Goal: Obtain resource: Download file/media

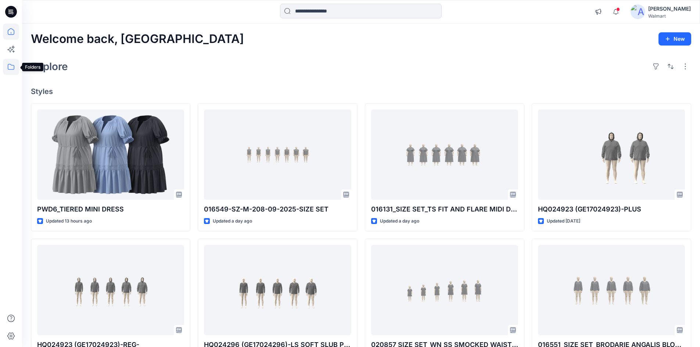
click at [10, 63] on icon at bounding box center [11, 67] width 16 height 16
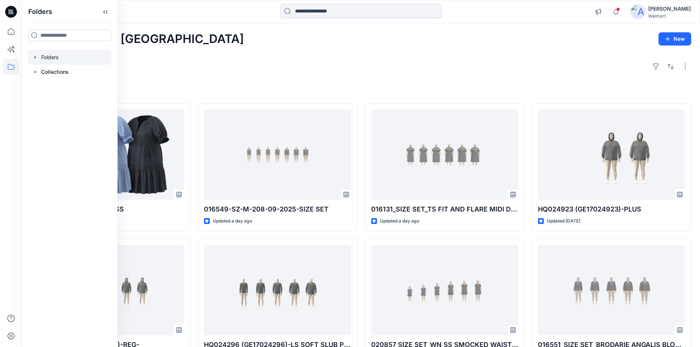
click at [61, 61] on div at bounding box center [70, 57] width 84 height 15
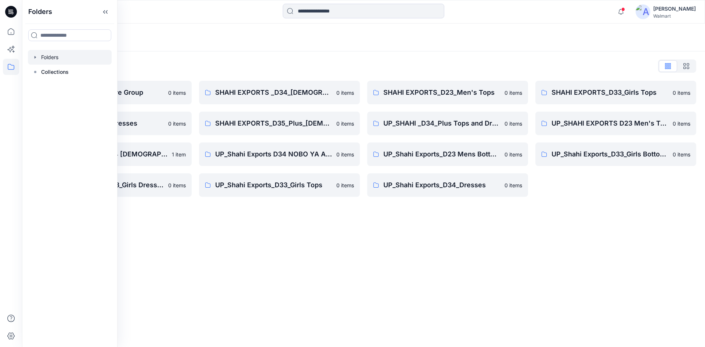
click at [323, 223] on div "Folders Folders List Shahi 3D Sample Share Group 0 items Shahi Exports_D34_Dres…" at bounding box center [363, 186] width 683 height 324
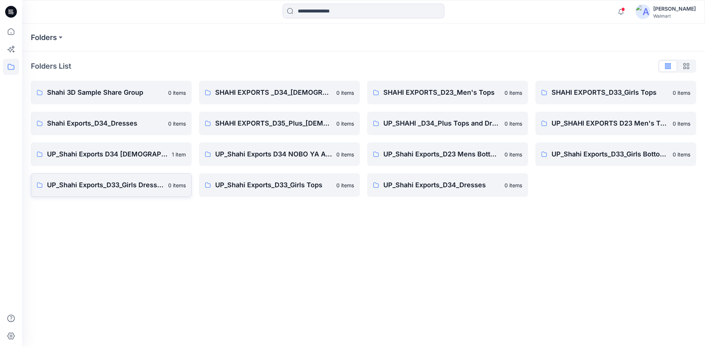
click at [119, 188] on p "UP_Shahi Exports_D33_Girls Dresses" at bounding box center [105, 185] width 117 height 10
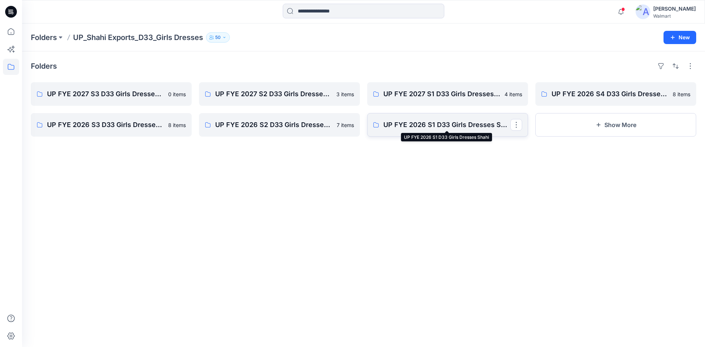
click at [403, 125] on p "UP FYE 2026 S1 D33 Girls Dresses Shahi" at bounding box center [447, 125] width 127 height 10
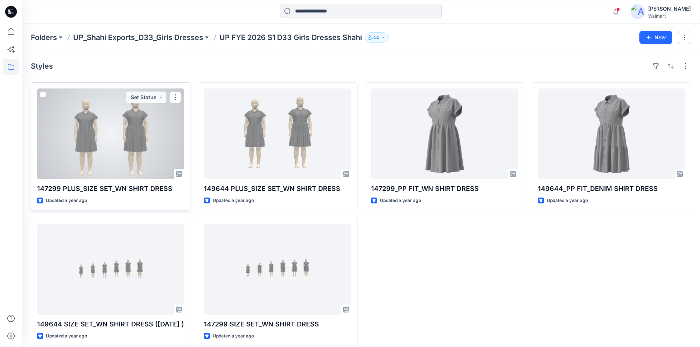
click at [137, 141] on div at bounding box center [110, 134] width 147 height 91
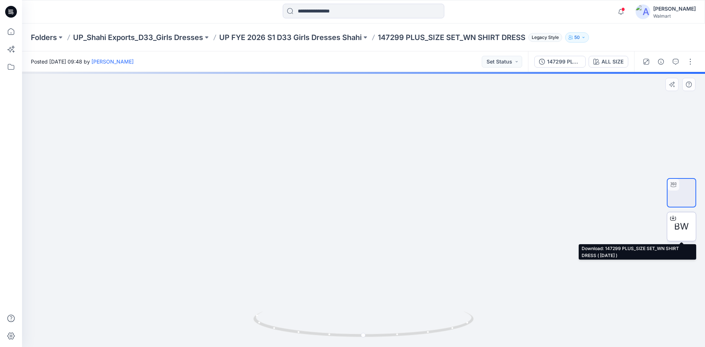
click at [676, 216] on div at bounding box center [673, 218] width 12 height 12
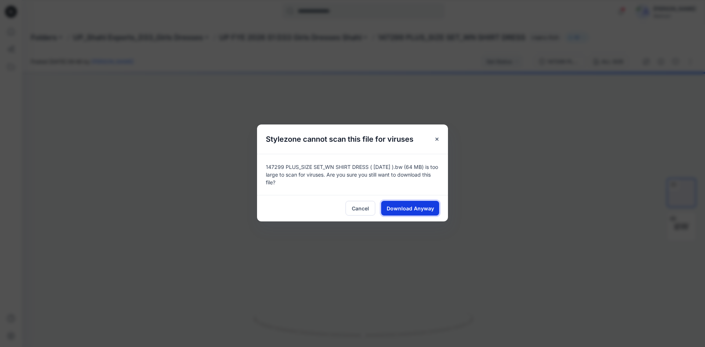
click at [411, 206] on span "Download Anyway" at bounding box center [410, 209] width 47 height 8
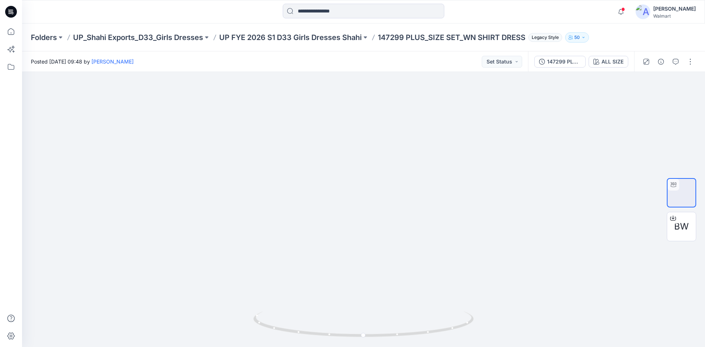
click at [8, 14] on icon at bounding box center [11, 12] width 12 height 12
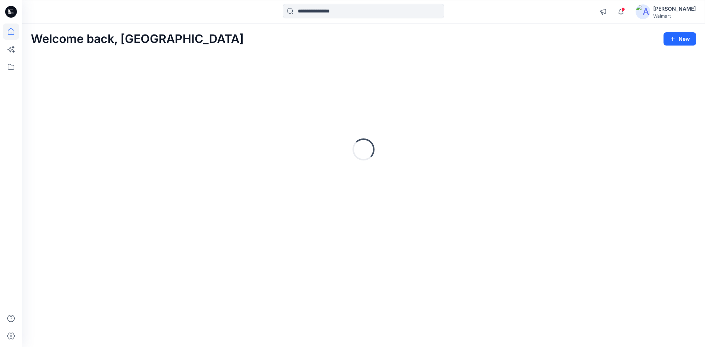
click at [320, 15] on input at bounding box center [364, 11] width 162 height 15
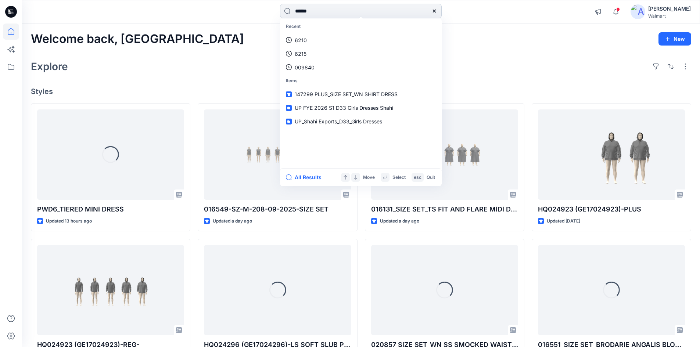
type input "******"
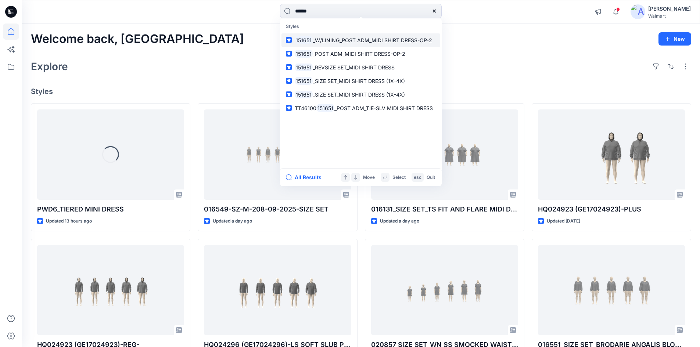
click at [327, 44] on link "151651 _W/LINING_POST ADM_MIDI SHIRT DRESS-OP-2" at bounding box center [360, 40] width 159 height 14
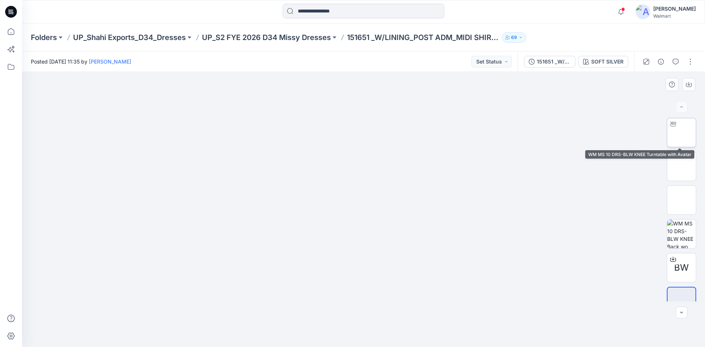
click at [682, 133] on img at bounding box center [682, 133] width 0 height 0
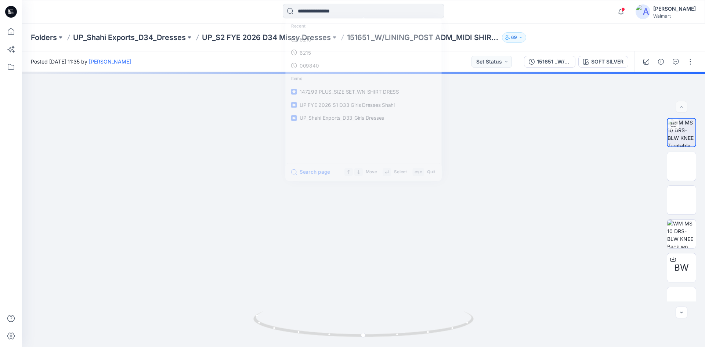
click at [331, 11] on input at bounding box center [364, 11] width 162 height 15
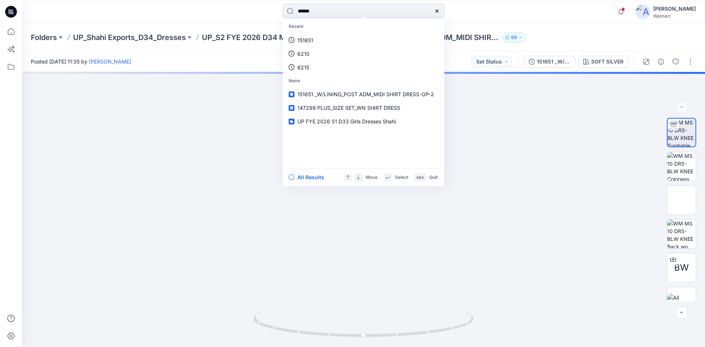
type input "******"
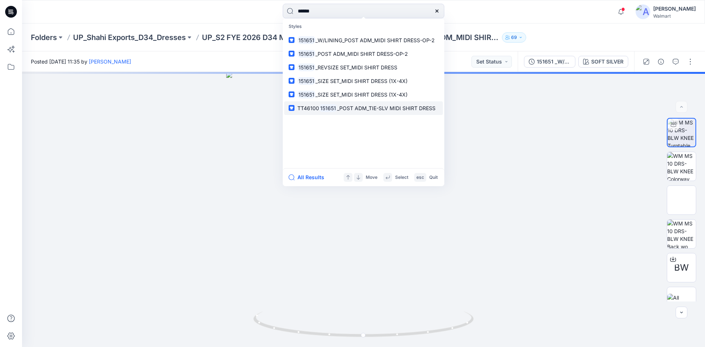
click at [360, 112] on link "TT46100 151651 _POST ADM_TIE-SLV MIDI SHIRT DRESS" at bounding box center [363, 108] width 159 height 14
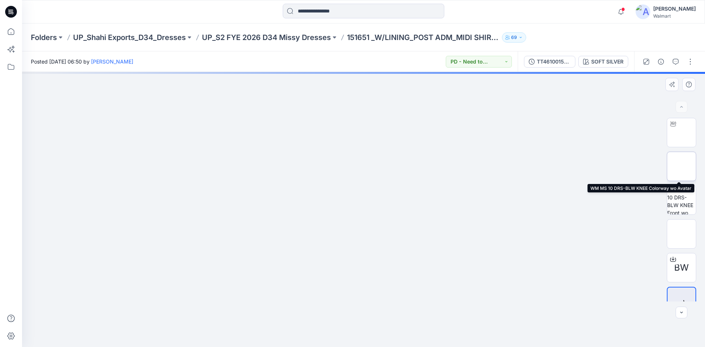
click at [682, 166] on img at bounding box center [682, 166] width 0 height 0
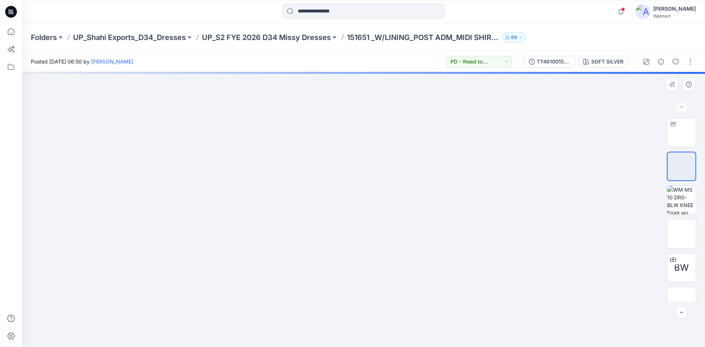
drag, startPoint x: 389, startPoint y: 121, endPoint x: 382, endPoint y: 237, distance: 116.3
click at [382, 72] on img at bounding box center [363, 72] width 367 height 0
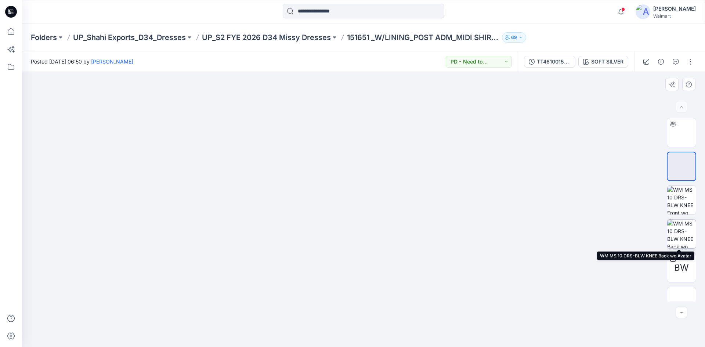
click at [677, 227] on img at bounding box center [681, 234] width 29 height 29
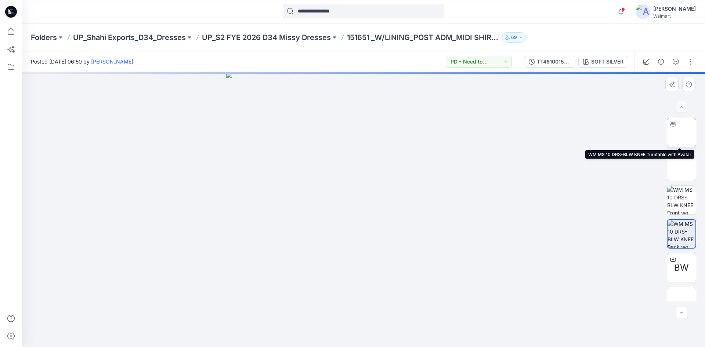
click at [682, 133] on img at bounding box center [682, 133] width 0 height 0
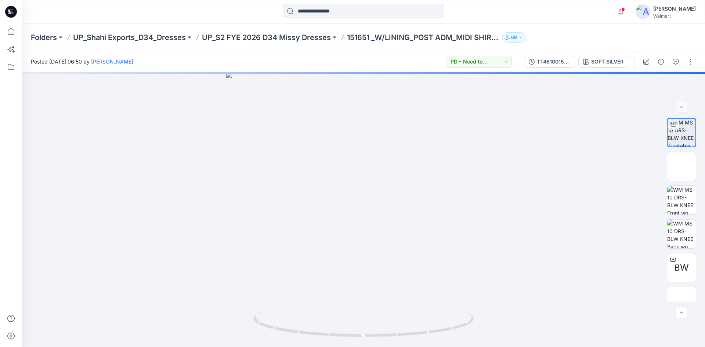
click at [5, 14] on icon at bounding box center [11, 12] width 12 height 24
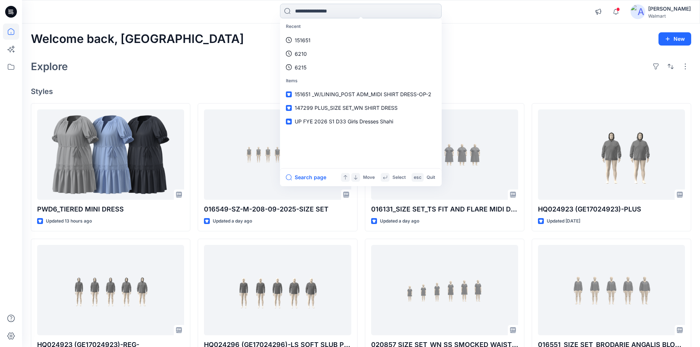
click at [324, 9] on input at bounding box center [361, 11] width 162 height 15
click at [305, 15] on input at bounding box center [361, 11] width 162 height 15
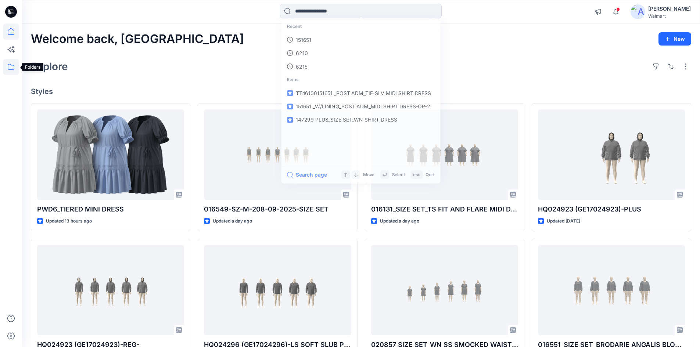
click at [10, 67] on icon at bounding box center [11, 67] width 16 height 16
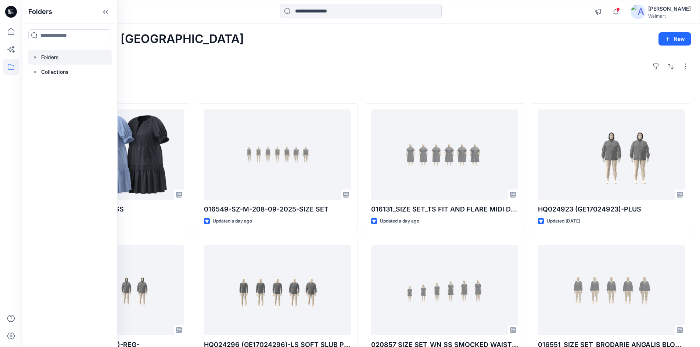
click at [57, 62] on div at bounding box center [70, 57] width 84 height 15
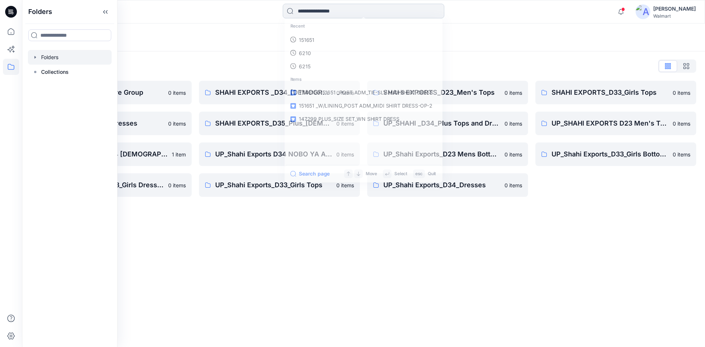
click at [336, 12] on input at bounding box center [364, 11] width 162 height 15
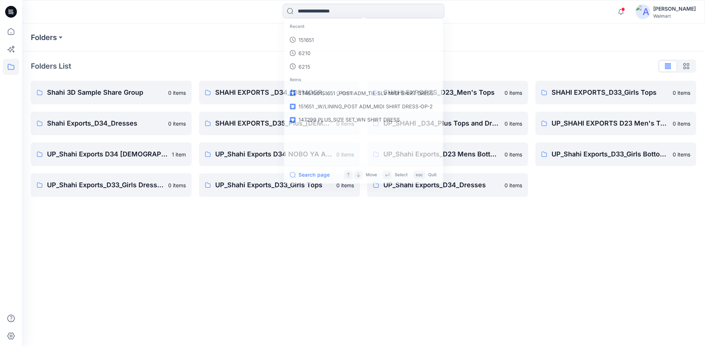
click at [10, 13] on icon at bounding box center [11, 12] width 12 height 12
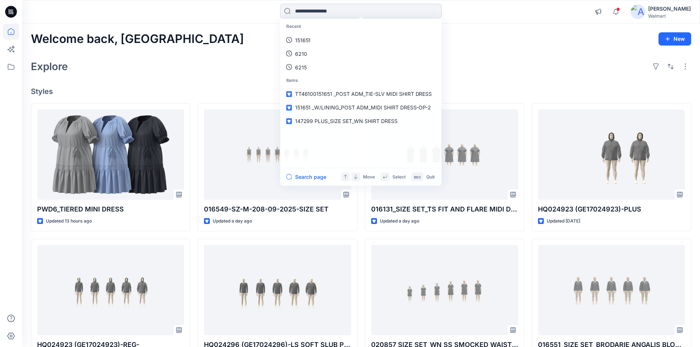
click at [325, 9] on input at bounding box center [361, 11] width 162 height 15
type input "******"
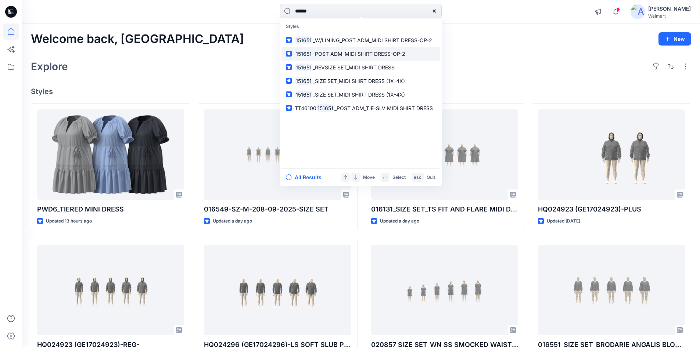
click at [327, 53] on span "_POST ADM_MIDI SHIRT DRESS-OP-2" at bounding box center [359, 54] width 93 height 6
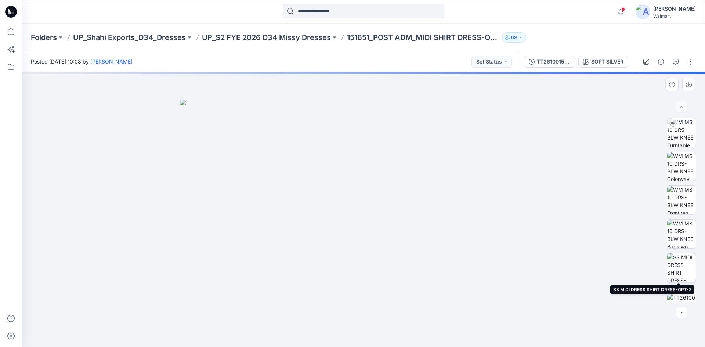
click at [683, 268] on img at bounding box center [681, 267] width 29 height 29
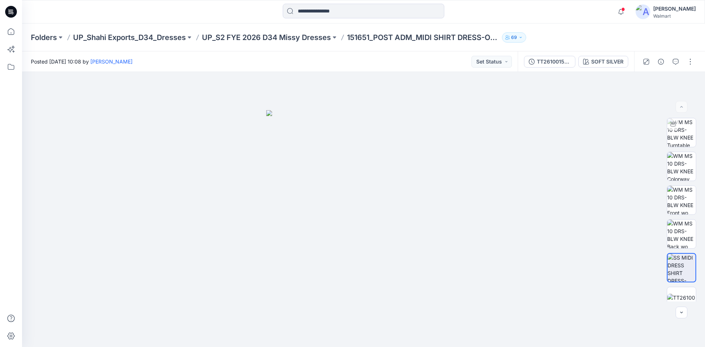
click at [16, 12] on icon at bounding box center [11, 12] width 12 height 12
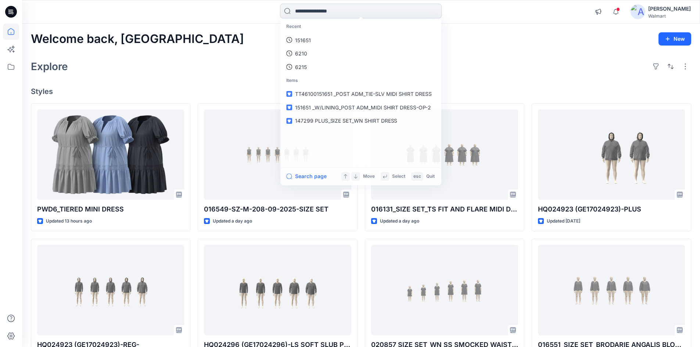
click at [330, 15] on input at bounding box center [361, 11] width 162 height 15
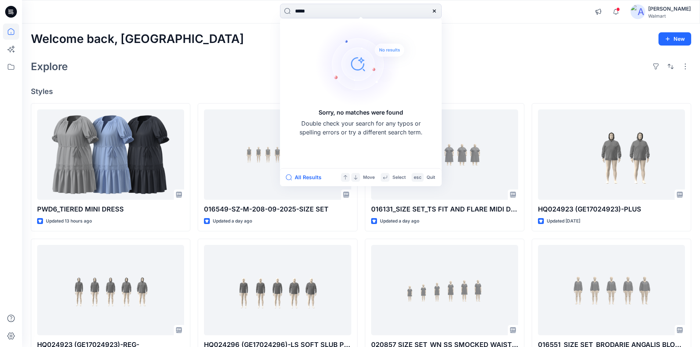
drag, startPoint x: 300, startPoint y: 12, endPoint x: 300, endPoint y: 39, distance: 26.1
click at [300, 15] on input "*****" at bounding box center [361, 11] width 162 height 15
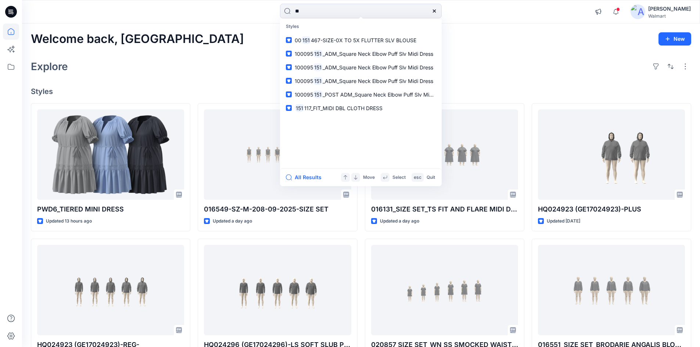
type input "*"
type input "******"
click at [305, 180] on button "All Results" at bounding box center [306, 177] width 40 height 9
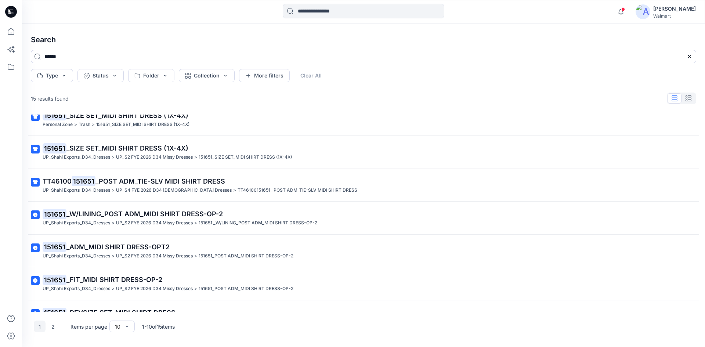
scroll to position [132, 0]
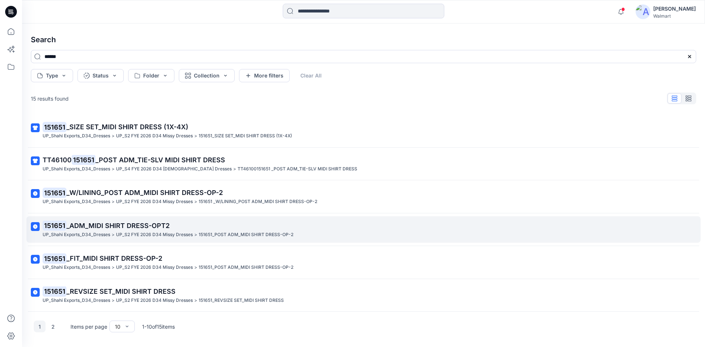
click at [202, 224] on p "151651 _ADM_MIDI SHIRT DRESS-OPT2" at bounding box center [363, 226] width 641 height 10
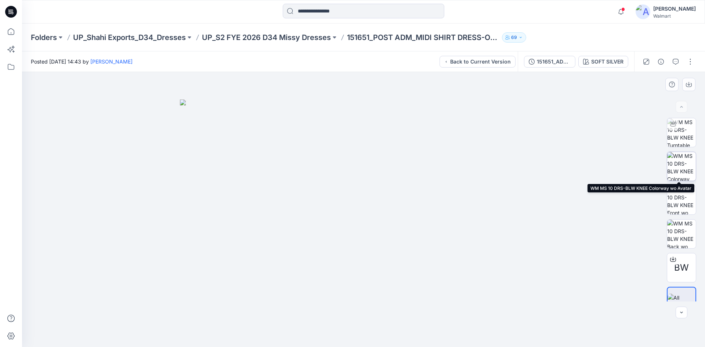
click at [677, 167] on img at bounding box center [681, 166] width 29 height 29
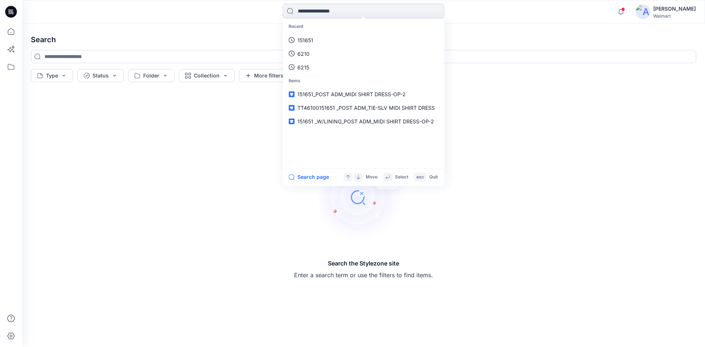
click at [343, 14] on input at bounding box center [364, 11] width 162 height 15
click at [307, 38] on p "151651" at bounding box center [306, 40] width 16 height 8
type input "******"
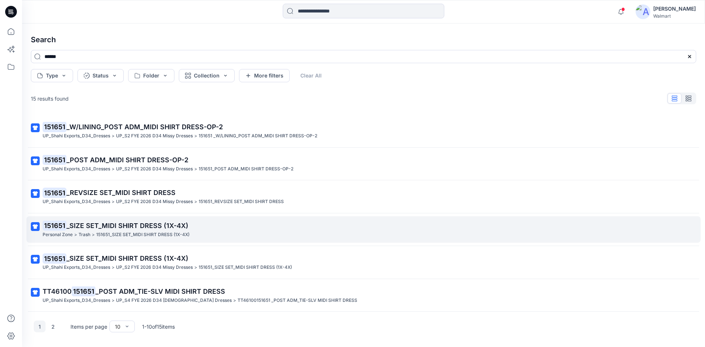
scroll to position [132, 0]
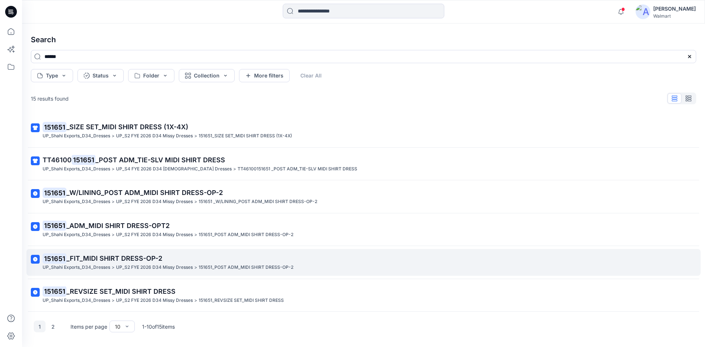
click at [180, 260] on p "151651 _FIT_MIDI SHIRT DRESS-OP-2" at bounding box center [363, 258] width 641 height 10
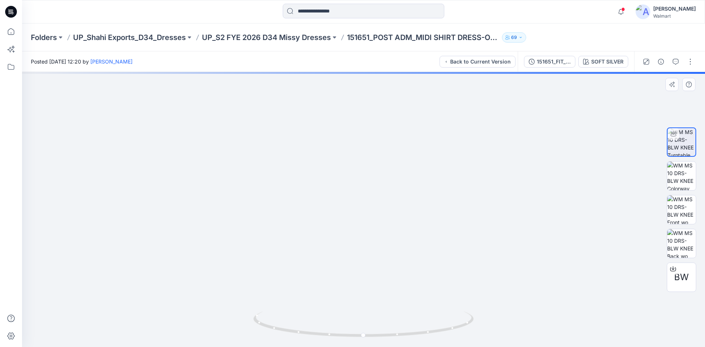
drag, startPoint x: 364, startPoint y: 152, endPoint x: 346, endPoint y: 218, distance: 68.4
click at [359, 230] on img at bounding box center [364, 175] width 618 height 344
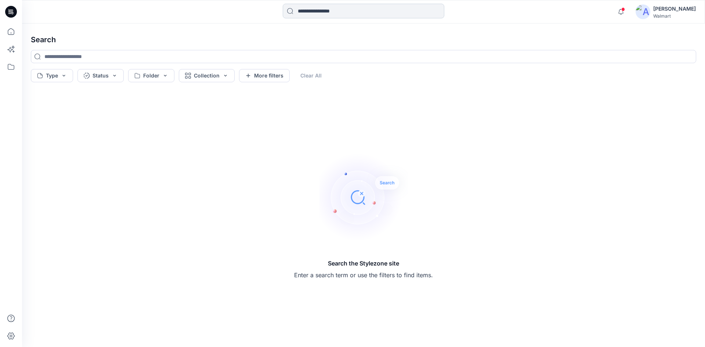
click at [309, 14] on input at bounding box center [364, 11] width 162 height 15
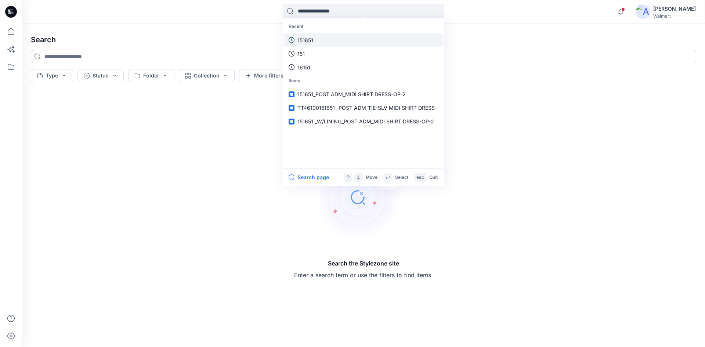
click at [316, 38] on link "151651" at bounding box center [363, 40] width 159 height 14
type input "******"
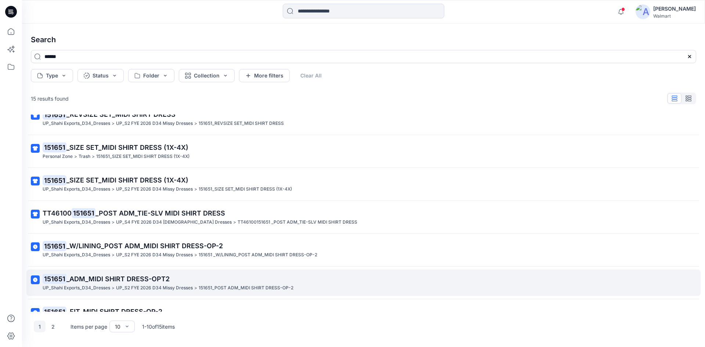
scroll to position [132, 0]
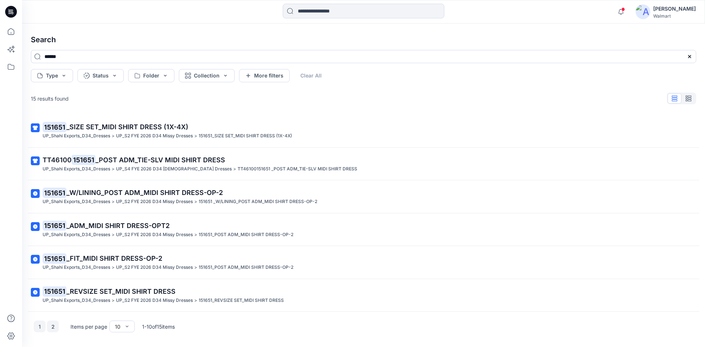
click at [53, 327] on button "2" at bounding box center [53, 327] width 12 height 12
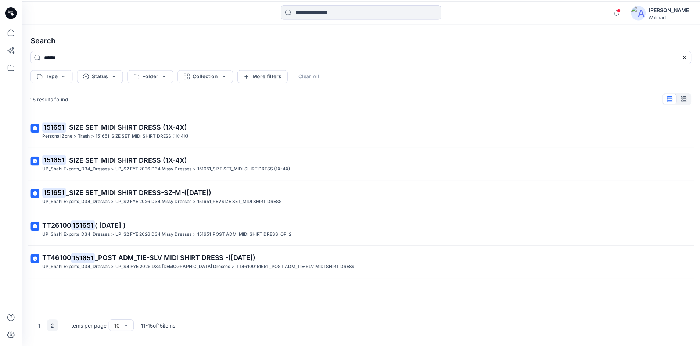
scroll to position [0, 0]
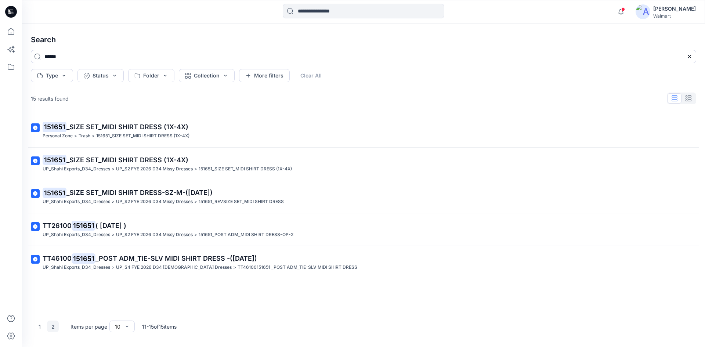
click at [9, 10] on icon at bounding box center [11, 12] width 12 height 24
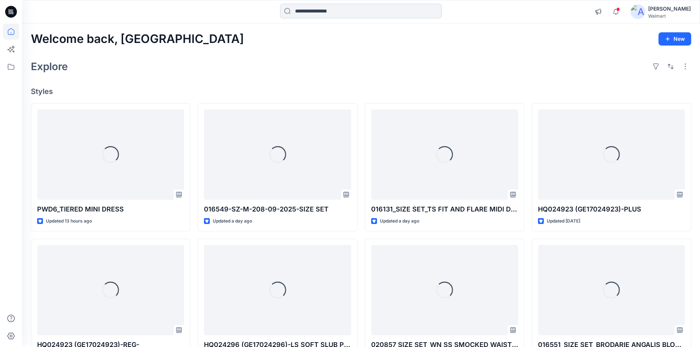
click at [317, 8] on input at bounding box center [361, 11] width 162 height 15
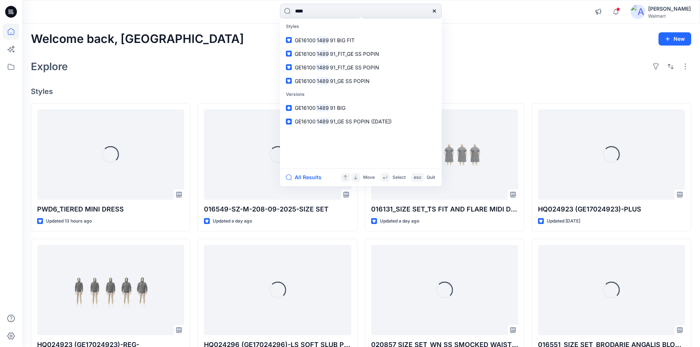
drag, startPoint x: 281, startPoint y: 15, endPoint x: 252, endPoint y: 23, distance: 30.7
click at [252, 23] on div "**** Styles GE16100 1489 91 BIG FIT GE16100 1489 91_FIT_GE SS POPIN GE16100 148…" at bounding box center [361, 12] width 678 height 24
type input "****"
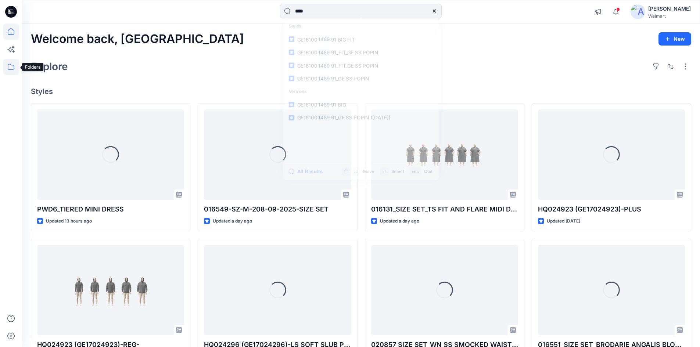
click at [12, 68] on icon at bounding box center [11, 67] width 16 height 16
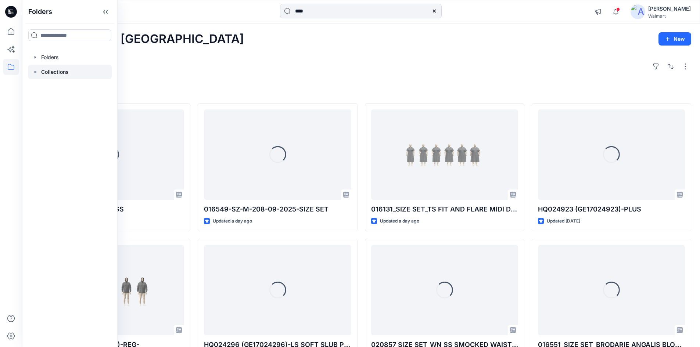
click at [64, 69] on p "Collections" at bounding box center [55, 72] width 28 height 9
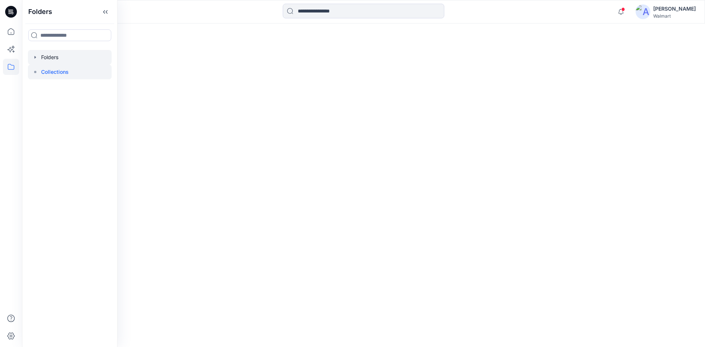
click at [51, 54] on div at bounding box center [70, 57] width 84 height 15
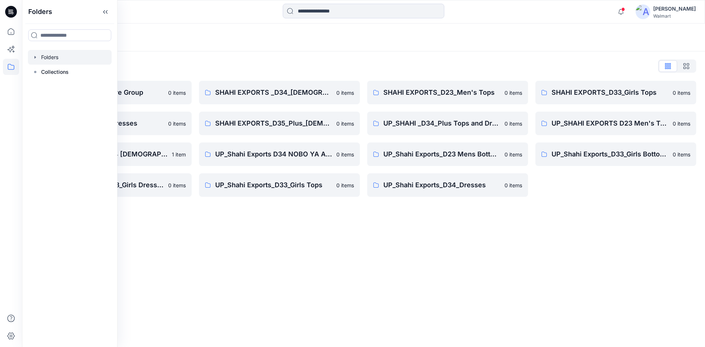
click at [286, 235] on div "Folders Folders List Shahi 3D Sample Share Group 0 items Shahi Exports_D34_Dres…" at bounding box center [363, 186] width 683 height 324
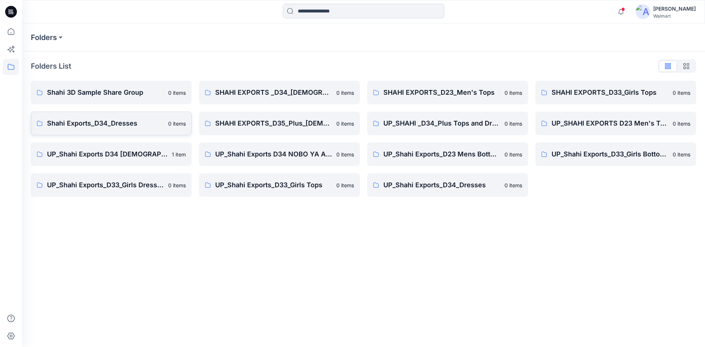
click at [106, 126] on p "Shahi Exports_D34_Dresses" at bounding box center [105, 123] width 117 height 10
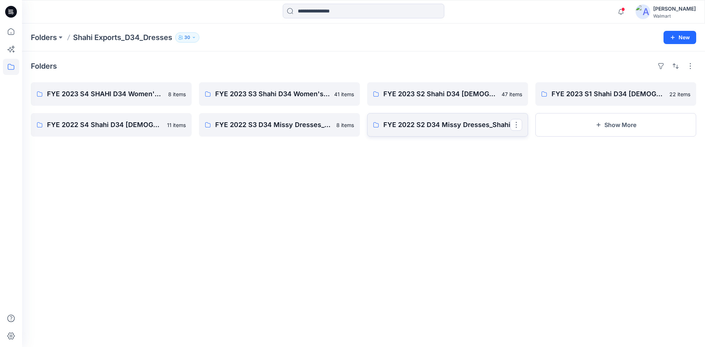
click at [400, 119] on link "FYE 2022 S2 D34 Missy Dresses_Shahi" at bounding box center [447, 125] width 161 height 24
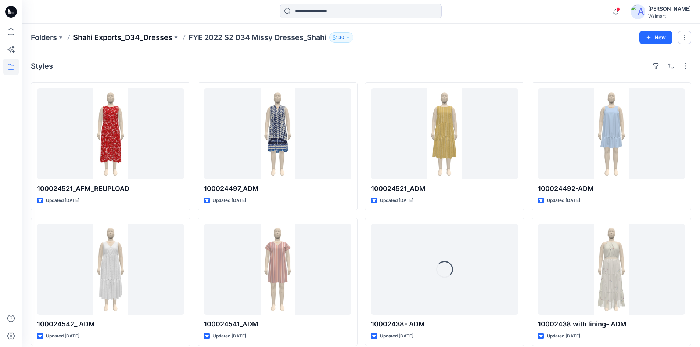
click at [160, 36] on p "Shahi Exports_D34_Dresses" at bounding box center [122, 37] width 99 height 10
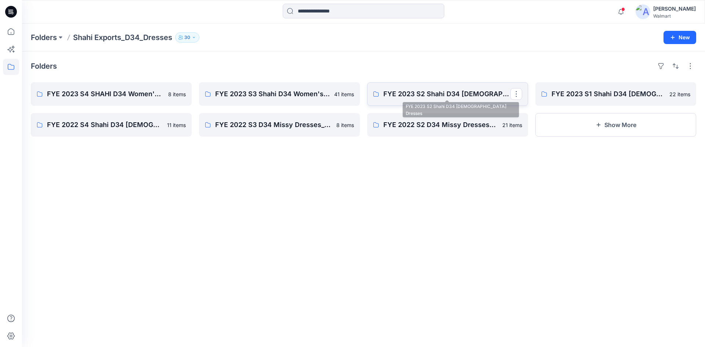
click at [416, 91] on p "FYE 2023 S2 Shahi D34 [DEMOGRAPHIC_DATA] Dresses" at bounding box center [447, 94] width 127 height 10
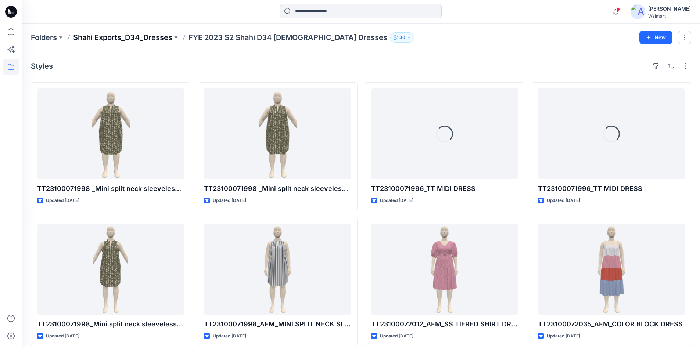
click at [141, 36] on p "Shahi Exports_D34_Dresses" at bounding box center [122, 37] width 99 height 10
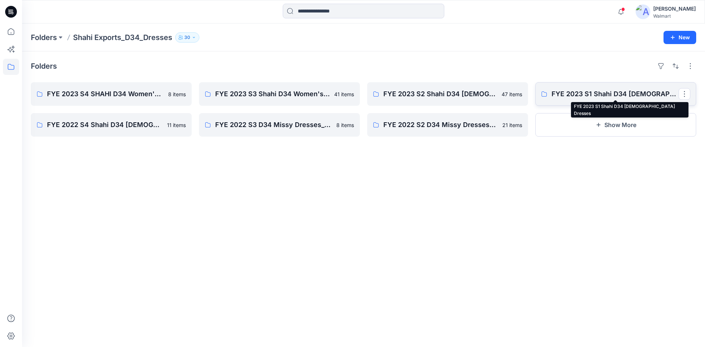
click at [586, 91] on p "FYE 2023 S1 Shahi D34 [DEMOGRAPHIC_DATA] Dresses" at bounding box center [615, 94] width 127 height 10
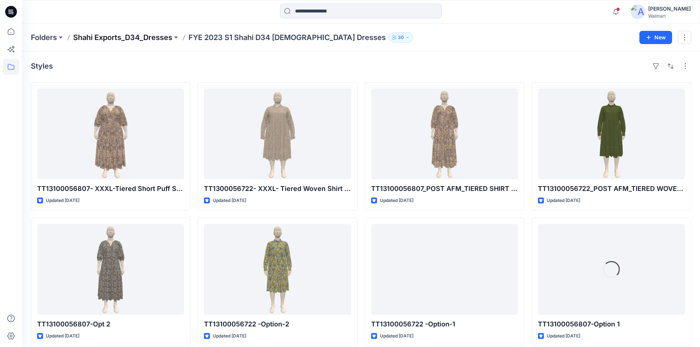
click at [149, 36] on p "Shahi Exports_D34_Dresses" at bounding box center [122, 37] width 99 height 10
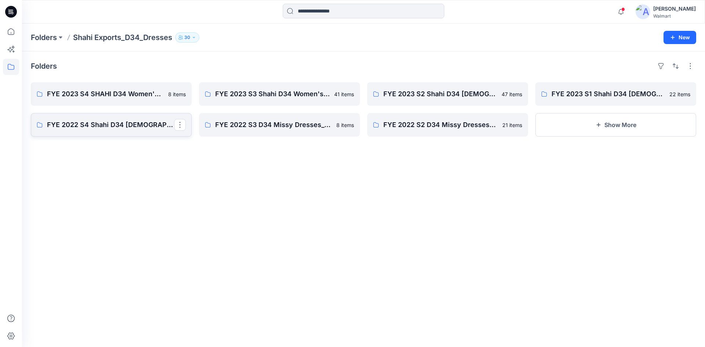
click at [102, 127] on p "FYE 2022 S4 Shahi D34 [DEMOGRAPHIC_DATA] Dresses" at bounding box center [110, 125] width 127 height 10
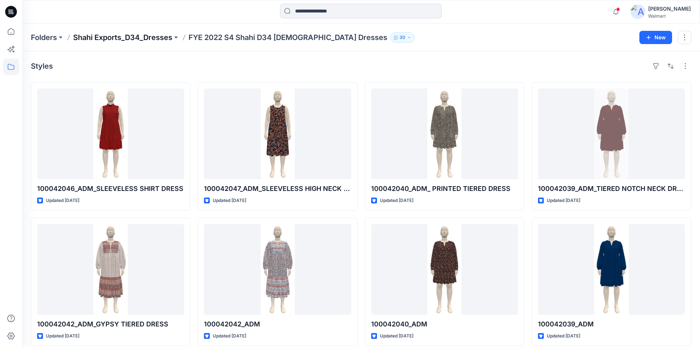
click at [119, 39] on p "Shahi Exports_D34_Dresses" at bounding box center [122, 37] width 99 height 10
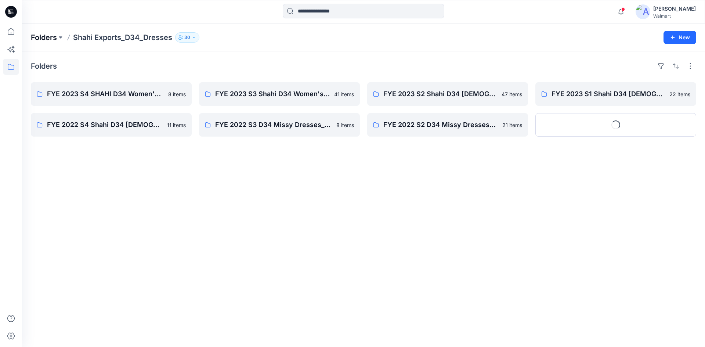
click at [47, 37] on p "Folders" at bounding box center [44, 37] width 26 height 10
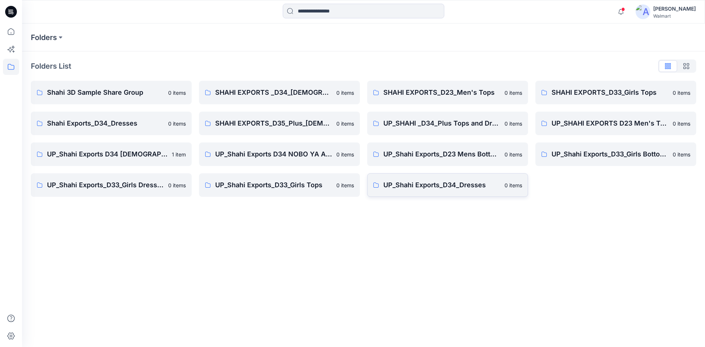
click at [445, 190] on p "UP_Shahi Exports_D34_Dresses" at bounding box center [442, 185] width 117 height 10
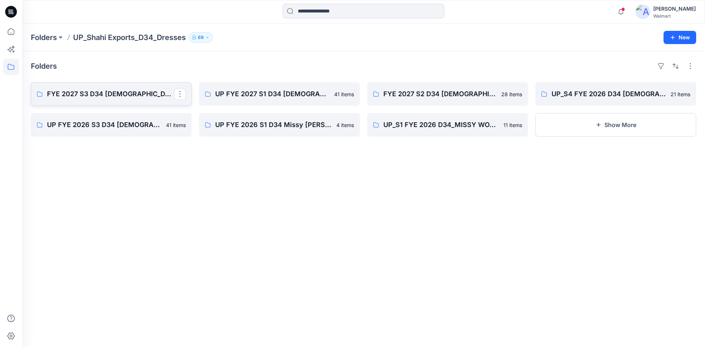
click at [104, 102] on link "FYE 2027 S3 D34 [DEMOGRAPHIC_DATA] Dresses - Shahi" at bounding box center [111, 94] width 161 height 24
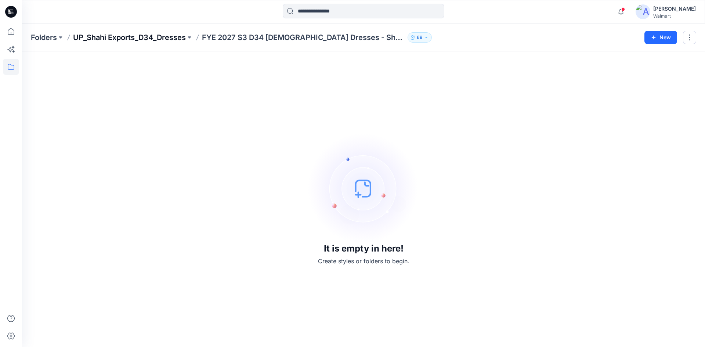
click at [136, 36] on p "UP_Shahi Exports_D34_Dresses" at bounding box center [129, 37] width 113 height 10
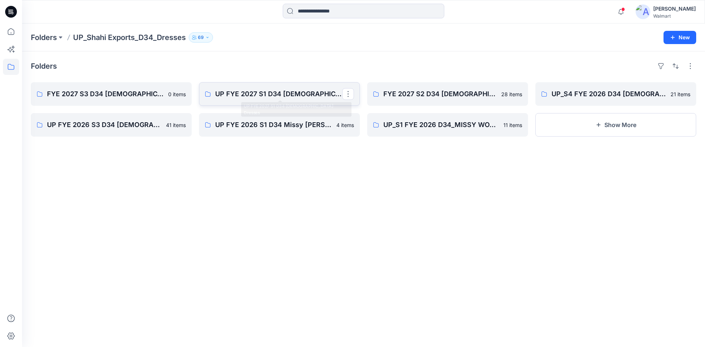
click at [274, 95] on p "UP FYE 2027 S1 D34 [DEMOGRAPHIC_DATA] Dresses" at bounding box center [278, 94] width 127 height 10
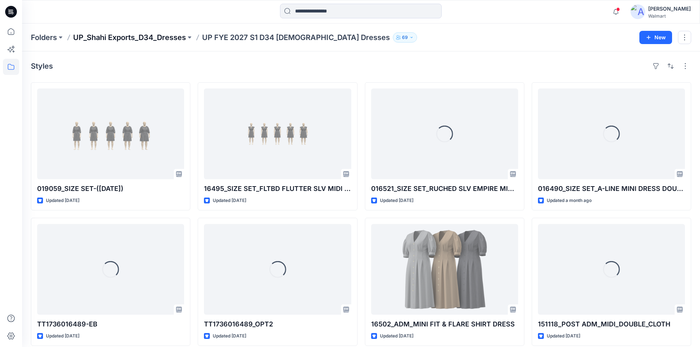
click at [148, 38] on p "UP_Shahi Exports_D34_Dresses" at bounding box center [129, 37] width 113 height 10
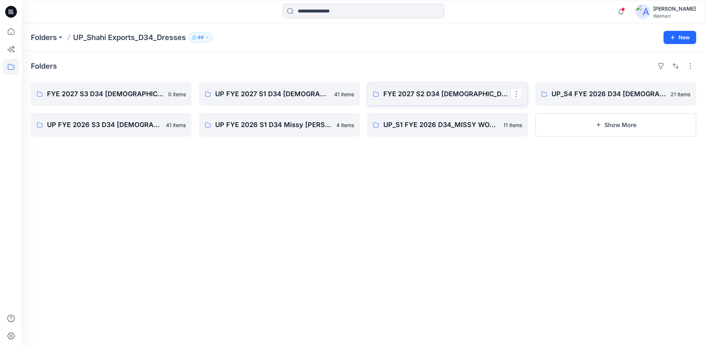
click at [474, 100] on link "FYE 2027 S2 D34 [DEMOGRAPHIC_DATA] Dresses - Shahi" at bounding box center [447, 94] width 161 height 24
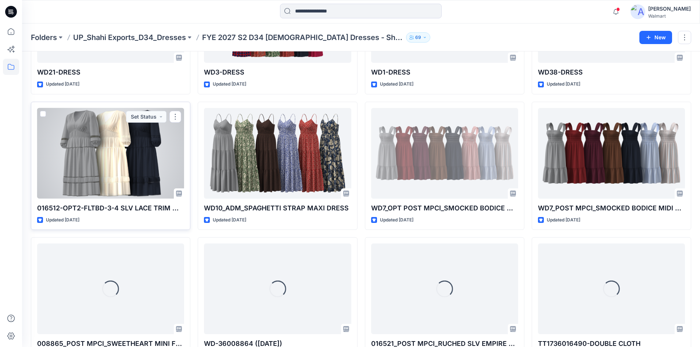
scroll to position [686, 0]
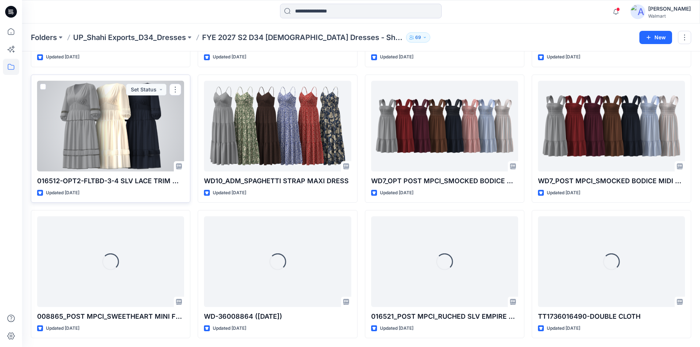
click at [97, 127] on div at bounding box center [110, 126] width 147 height 91
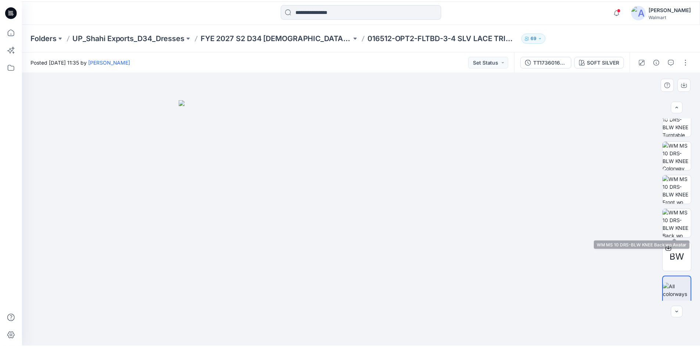
scroll to position [15, 0]
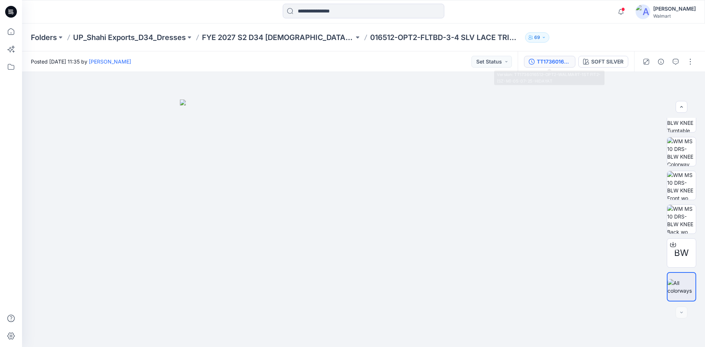
click at [561, 60] on div "TT1736016512-OPT2-WALMART-1ST FIT2-(SZ-M)-05-07-25-HIDAYAT" at bounding box center [554, 62] width 34 height 8
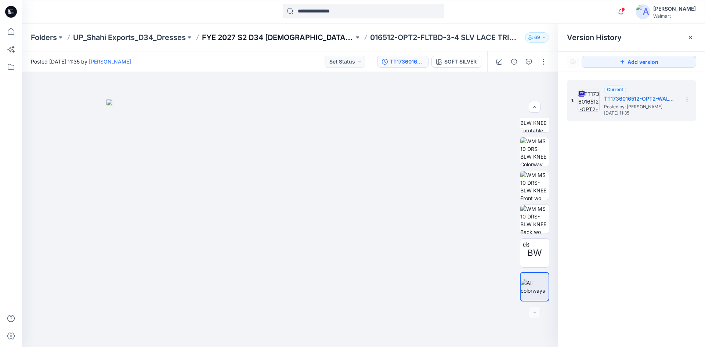
click at [266, 36] on p "FYE 2027 S2 D34 [DEMOGRAPHIC_DATA] Dresses - Shahi" at bounding box center [278, 37] width 152 height 10
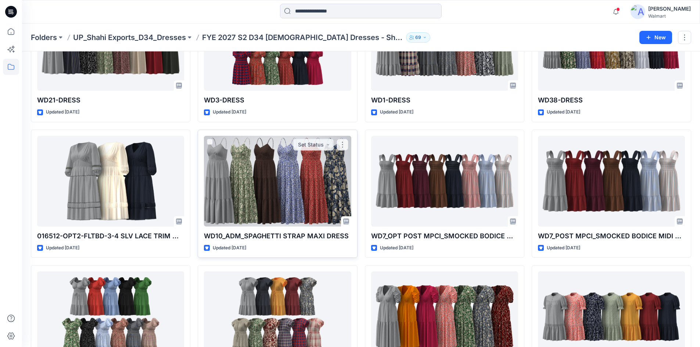
scroll to position [686, 0]
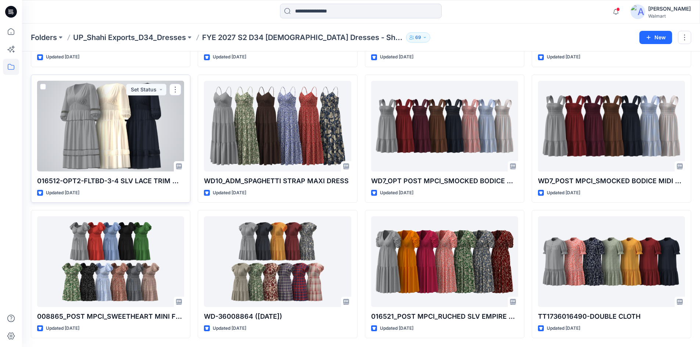
click at [108, 117] on div at bounding box center [110, 126] width 147 height 91
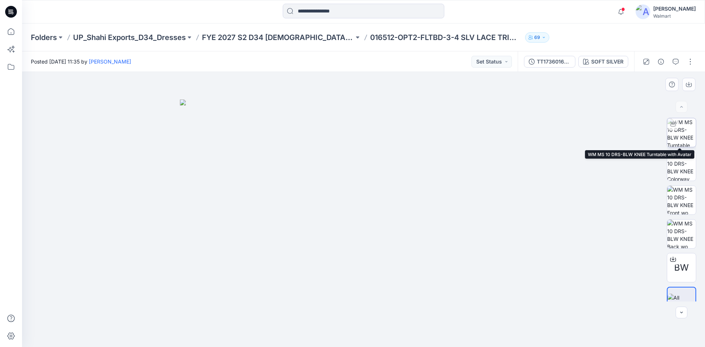
click at [680, 136] on img at bounding box center [681, 132] width 29 height 29
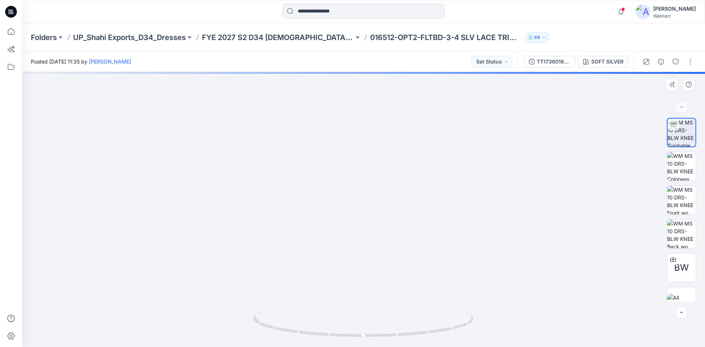
drag, startPoint x: 375, startPoint y: 160, endPoint x: 383, endPoint y: 212, distance: 52.0
click at [383, 212] on img at bounding box center [363, 182] width 387 height 329
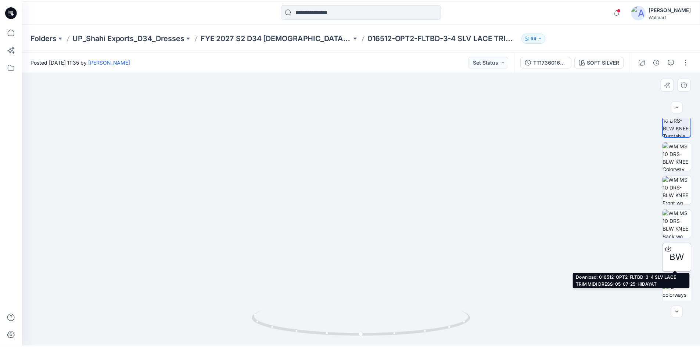
scroll to position [15, 0]
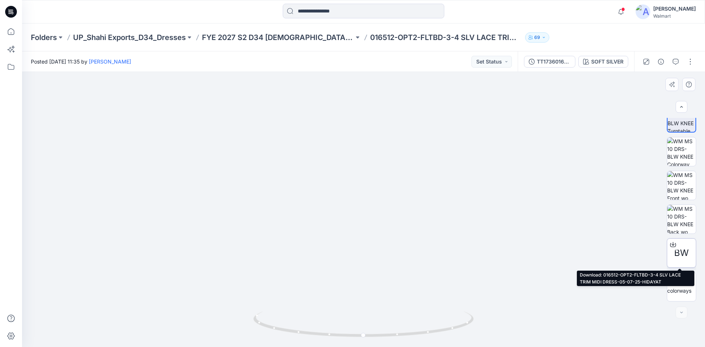
click at [668, 245] on div at bounding box center [673, 245] width 12 height 12
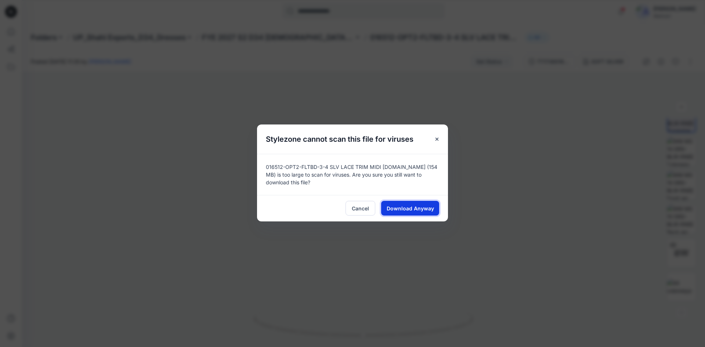
click at [410, 212] on span "Download Anyway" at bounding box center [410, 209] width 47 height 8
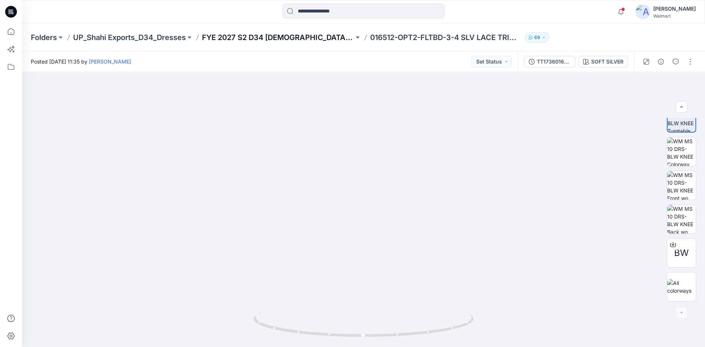
click at [255, 37] on p "FYE 2027 S2 D34 [DEMOGRAPHIC_DATA] Dresses - Shahi" at bounding box center [278, 37] width 152 height 10
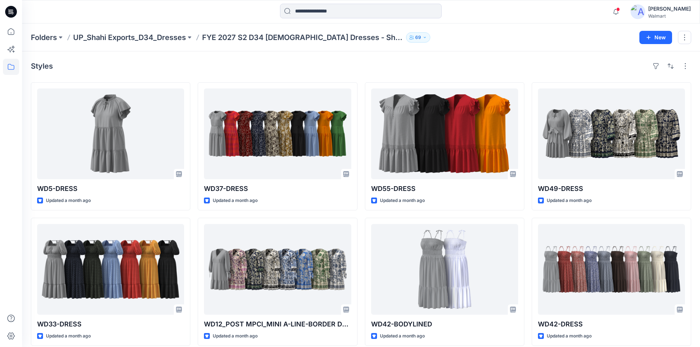
drag, startPoint x: 168, startPoint y: 37, endPoint x: 227, endPoint y: 64, distance: 65.3
click at [167, 37] on p "UP_Shahi Exports_D34_Dresses" at bounding box center [129, 37] width 113 height 10
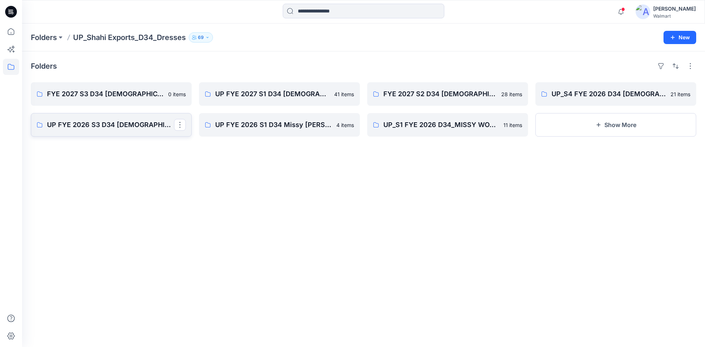
click at [98, 134] on link "UP FYE 2026 S3 D34 [DEMOGRAPHIC_DATA] Woven Dresses Shahi" at bounding box center [111, 125] width 161 height 24
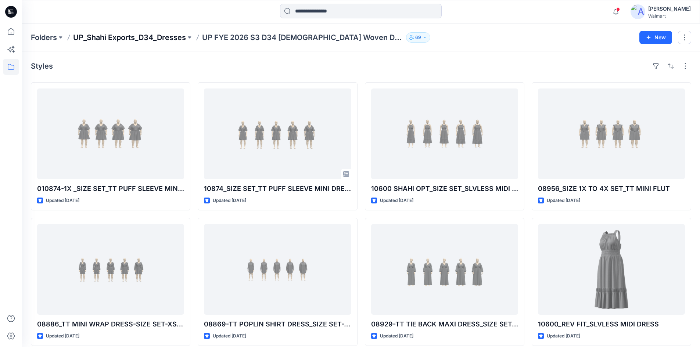
click at [154, 36] on p "UP_Shahi Exports_D34_Dresses" at bounding box center [129, 37] width 113 height 10
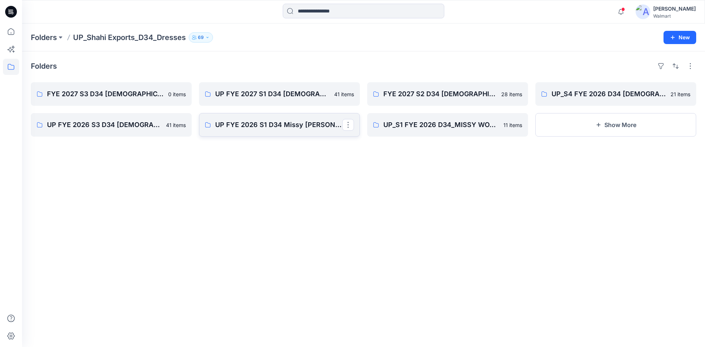
click at [255, 131] on link "UP FYE 2026 S1 D34 Missy [PERSON_NAME]" at bounding box center [279, 125] width 161 height 24
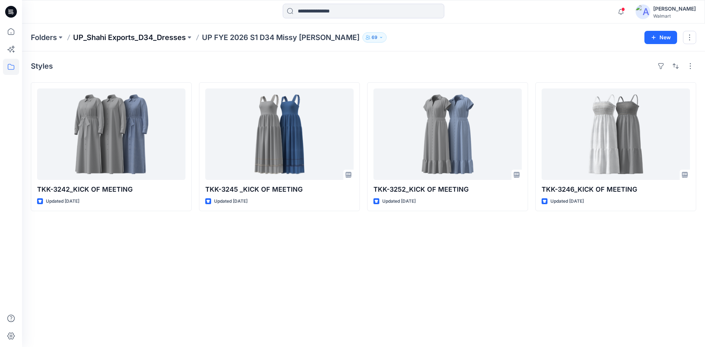
click at [160, 39] on p "UP_Shahi Exports_D34_Dresses" at bounding box center [129, 37] width 113 height 10
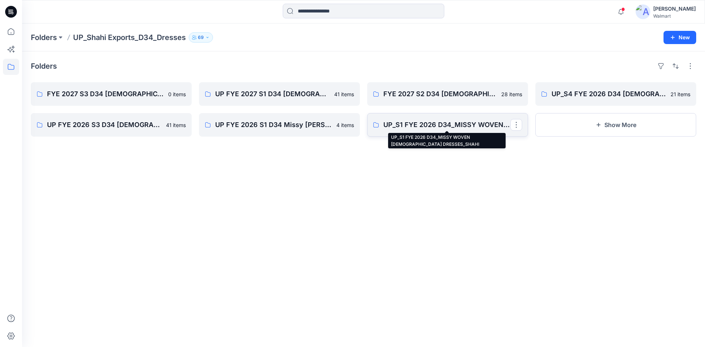
click at [401, 126] on p "UP_S1 FYE 2026 D34_MISSY WOVEN [DEMOGRAPHIC_DATA] DRESSES_SHAHI" at bounding box center [447, 125] width 127 height 10
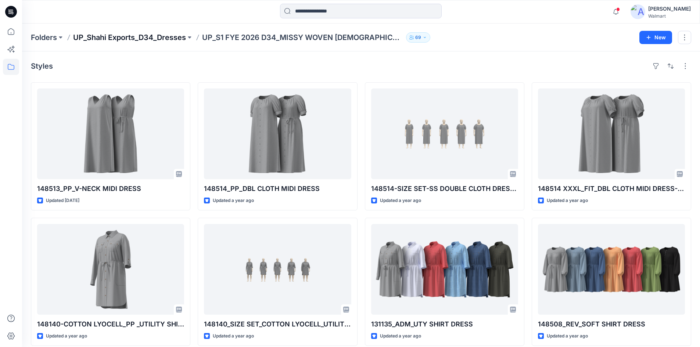
click at [136, 37] on p "UP_Shahi Exports_D34_Dresses" at bounding box center [129, 37] width 113 height 10
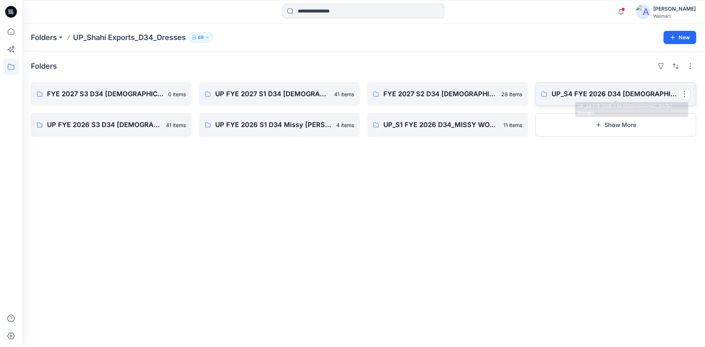
click at [564, 96] on p "UP_S4 FYE 2026 D34 [DEMOGRAPHIC_DATA] Dresses" at bounding box center [615, 94] width 127 height 10
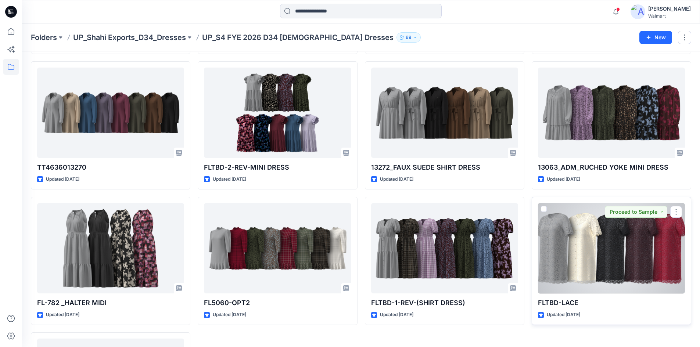
scroll to position [440, 0]
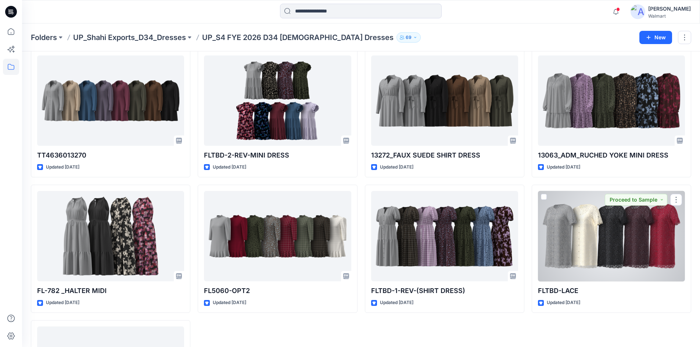
click at [608, 251] on div at bounding box center [611, 236] width 147 height 91
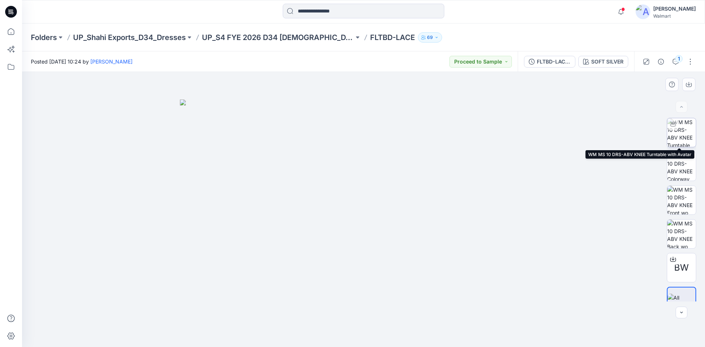
click at [682, 139] on img at bounding box center [681, 132] width 29 height 29
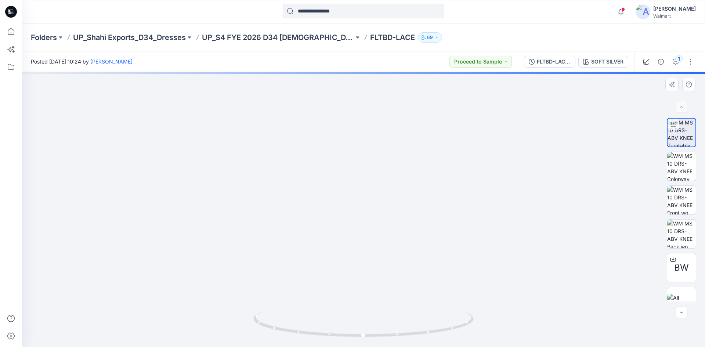
drag, startPoint x: 363, startPoint y: 145, endPoint x: 363, endPoint y: 184, distance: 39.7
click at [363, 195] on img at bounding box center [363, 137] width 611 height 420
click at [280, 35] on p "UP_S4 FYE 2026 D34 [DEMOGRAPHIC_DATA] Dresses" at bounding box center [278, 37] width 152 height 10
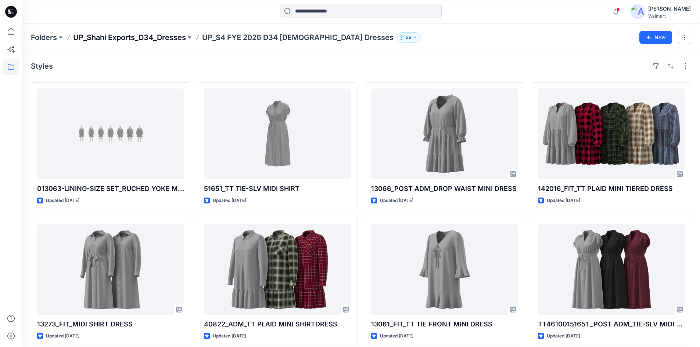
click at [171, 36] on p "UP_Shahi Exports_D34_Dresses" at bounding box center [129, 37] width 113 height 10
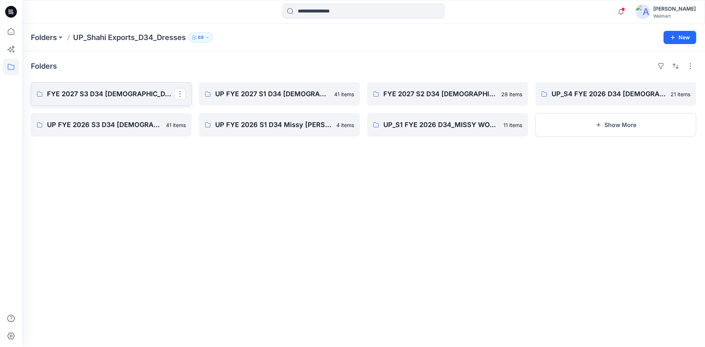
click at [125, 96] on p "FYE 2027 S3 D34 [DEMOGRAPHIC_DATA] Dresses - Shahi" at bounding box center [110, 94] width 127 height 10
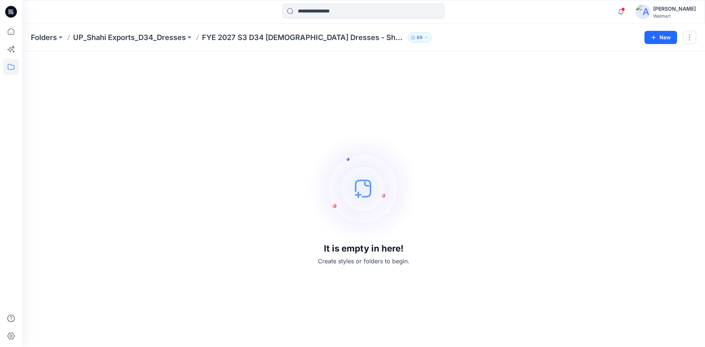
click at [237, 35] on p "FYE 2027 S3 D34 [DEMOGRAPHIC_DATA] Dresses - Shahi" at bounding box center [303, 37] width 203 height 10
click at [158, 39] on p "UP_Shahi Exports_D34_Dresses" at bounding box center [129, 37] width 113 height 10
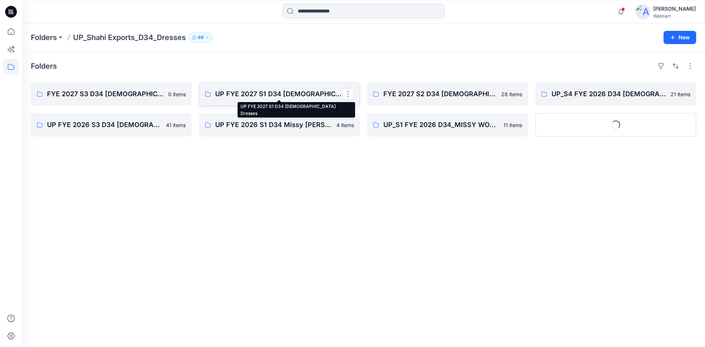
click at [249, 94] on p "UP FYE 2027 S1 D34 [DEMOGRAPHIC_DATA] Dresses" at bounding box center [278, 94] width 127 height 10
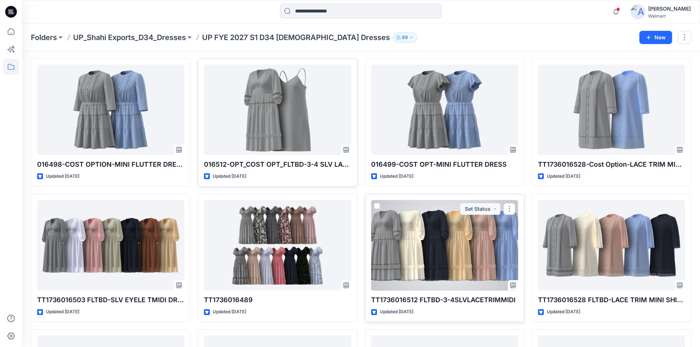
scroll to position [391, 0]
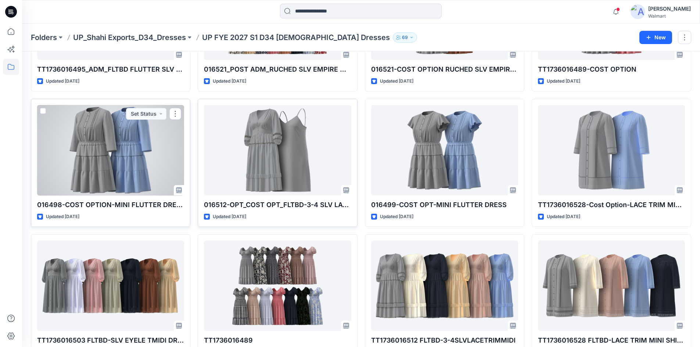
click at [112, 144] on div at bounding box center [110, 150] width 147 height 91
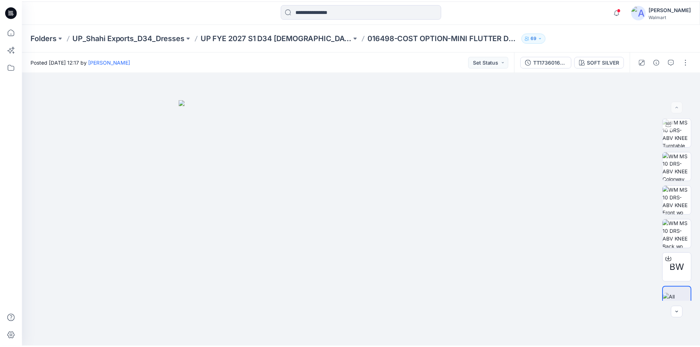
scroll to position [391, 0]
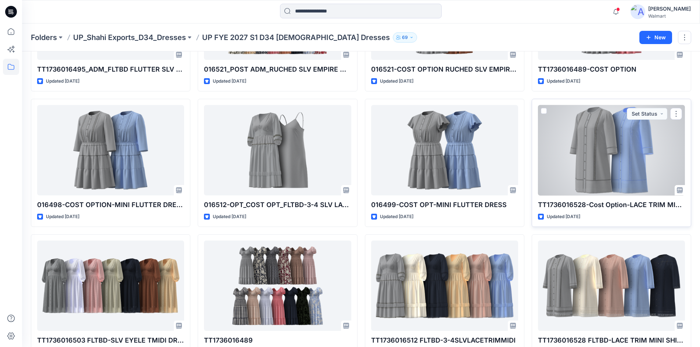
click at [637, 147] on div at bounding box center [611, 150] width 147 height 91
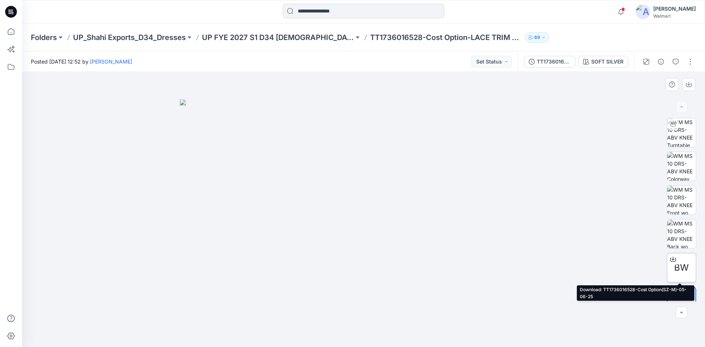
click at [672, 259] on icon at bounding box center [673, 258] width 3 height 4
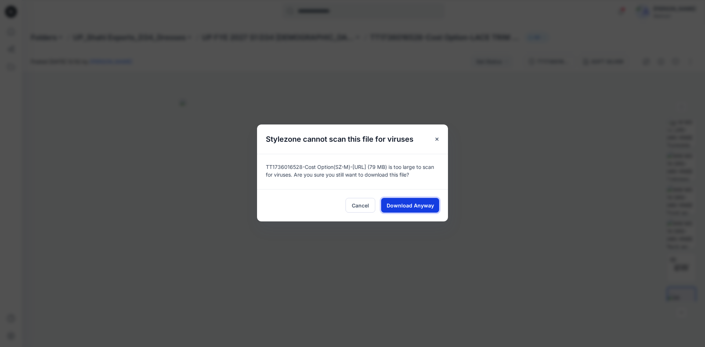
click at [416, 204] on span "Download Anyway" at bounding box center [410, 206] width 47 height 8
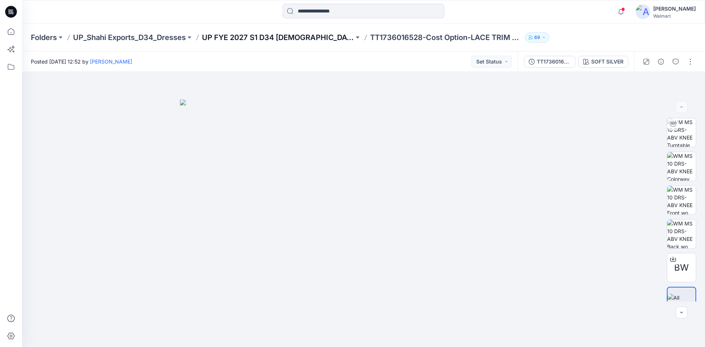
click at [314, 42] on p "UP FYE 2027 S1 D34 [DEMOGRAPHIC_DATA] Dresses" at bounding box center [278, 37] width 152 height 10
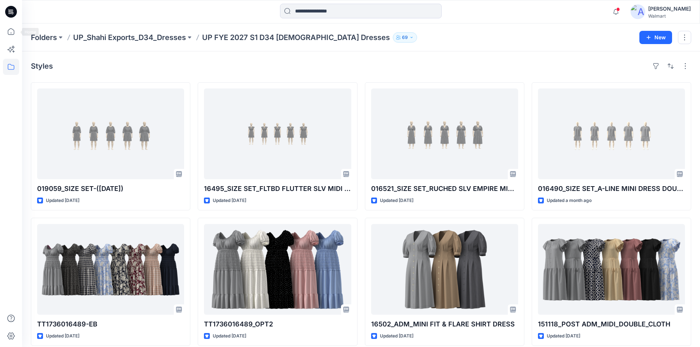
click at [10, 15] on icon at bounding box center [11, 12] width 12 height 12
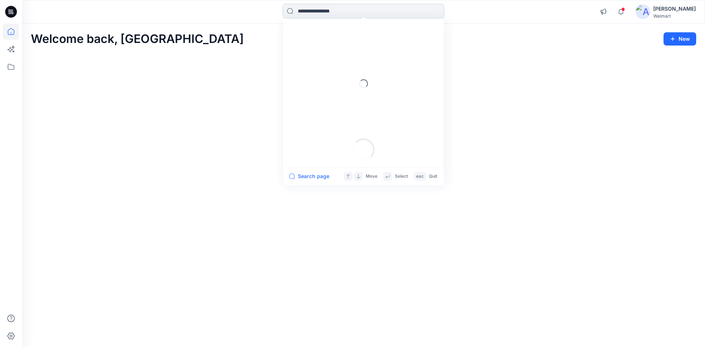
click at [325, 8] on input at bounding box center [364, 11] width 162 height 15
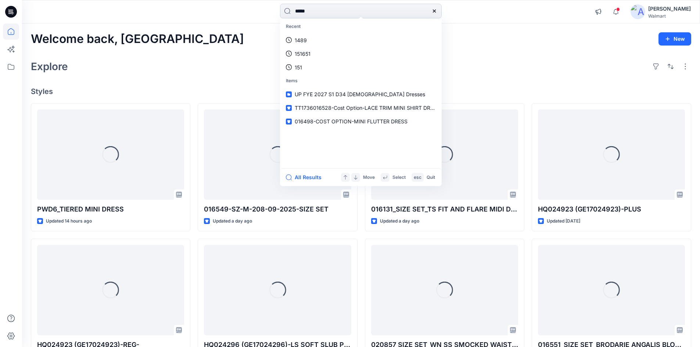
type input "*****"
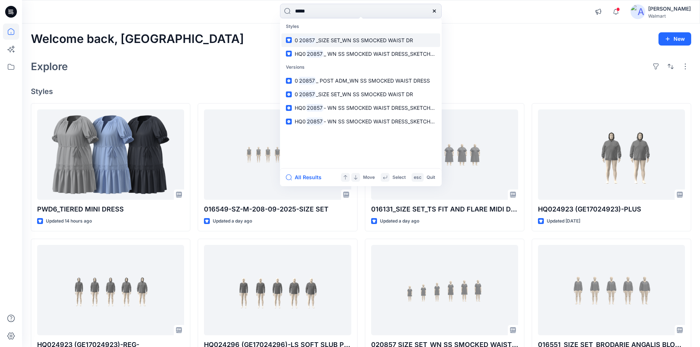
click at [325, 42] on span "_SIZE SET_WN SS SMOCKED WAIST DR" at bounding box center [364, 40] width 97 height 6
